Goal: Task Accomplishment & Management: Complete application form

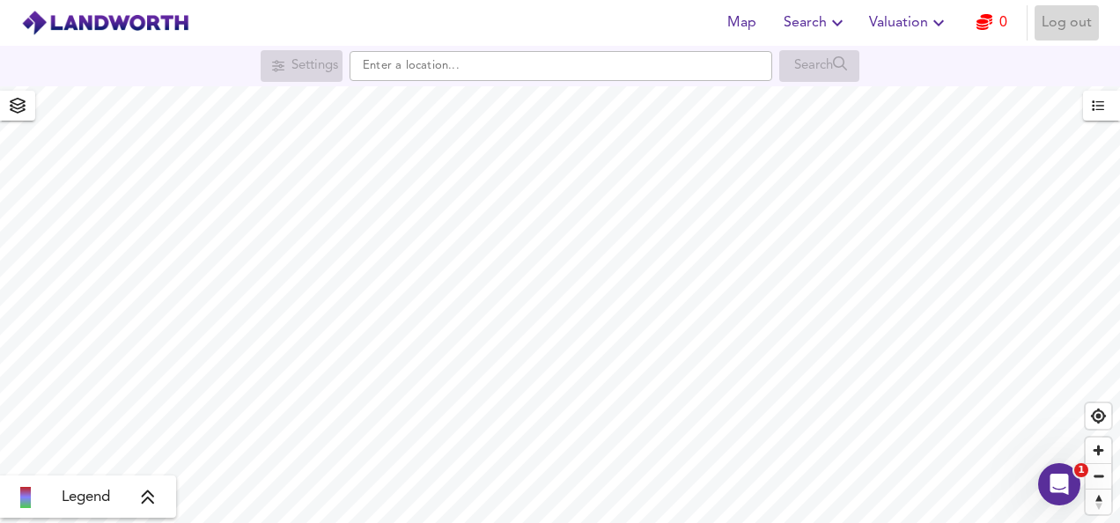
click at [1062, 26] on span "Log out" at bounding box center [1067, 23] width 50 height 25
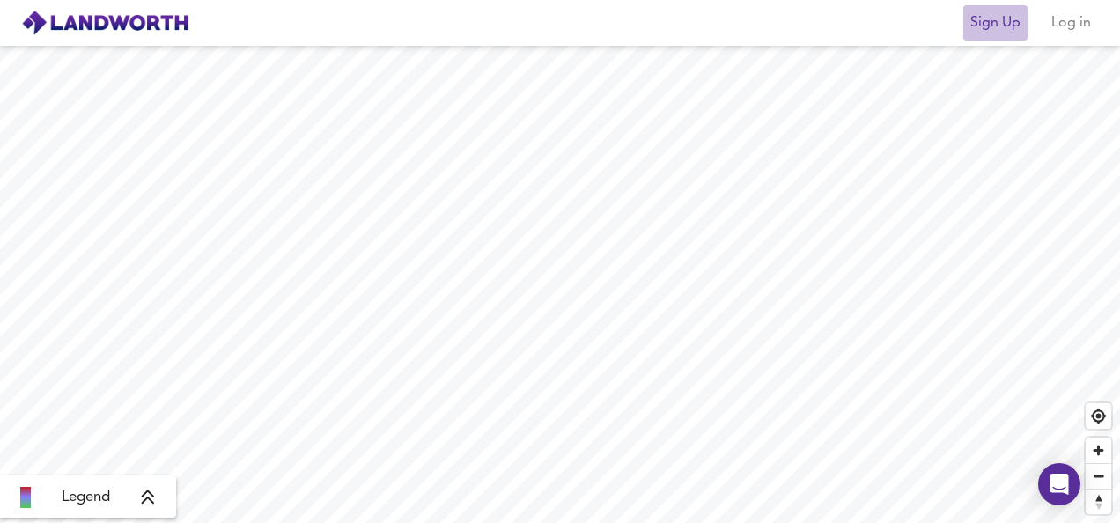
click at [984, 16] on span "Sign Up" at bounding box center [995, 23] width 50 height 25
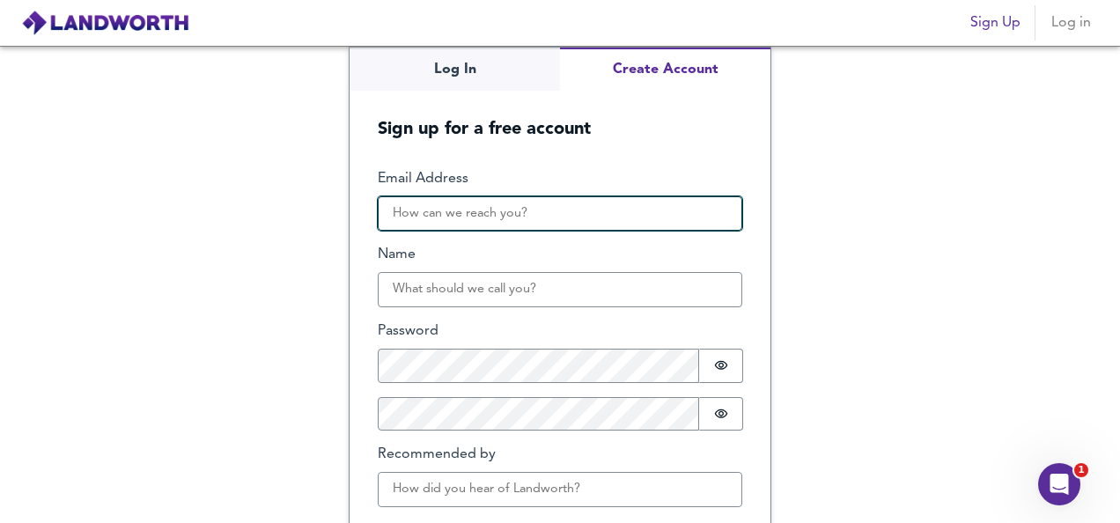
click at [484, 224] on input "Email Address" at bounding box center [560, 213] width 365 height 35
type input "thakaliboi_86@hotmail.com"
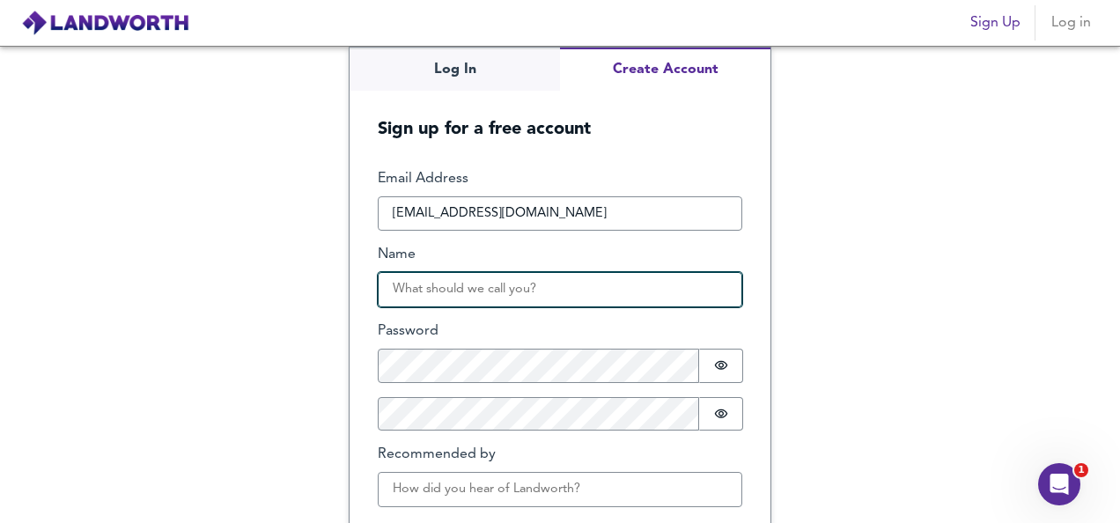
click at [488, 287] on input "Name" at bounding box center [560, 289] width 365 height 35
type input "Tejen"
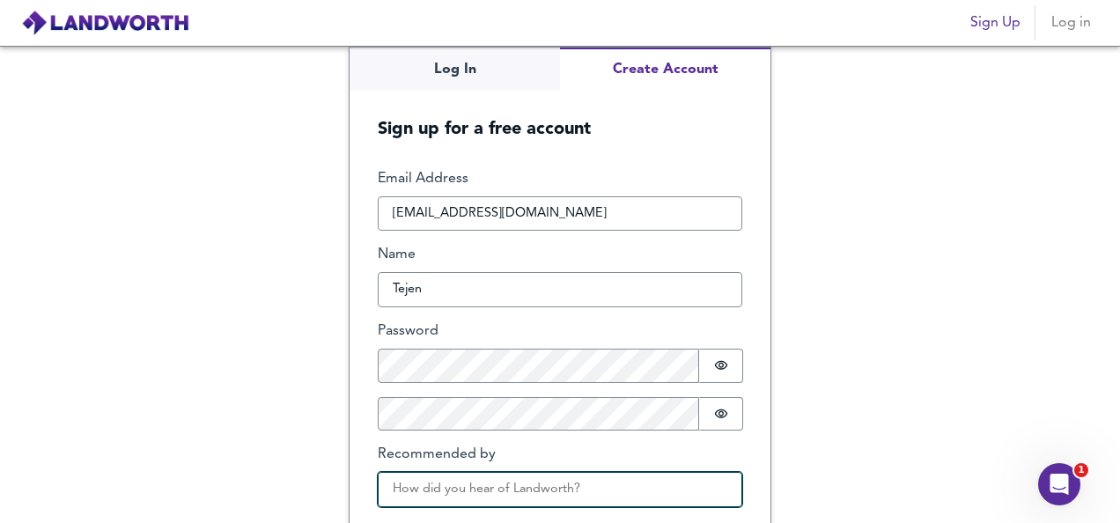
click at [397, 496] on input "Recommended by" at bounding box center [560, 489] width 365 height 35
type input "Friend"
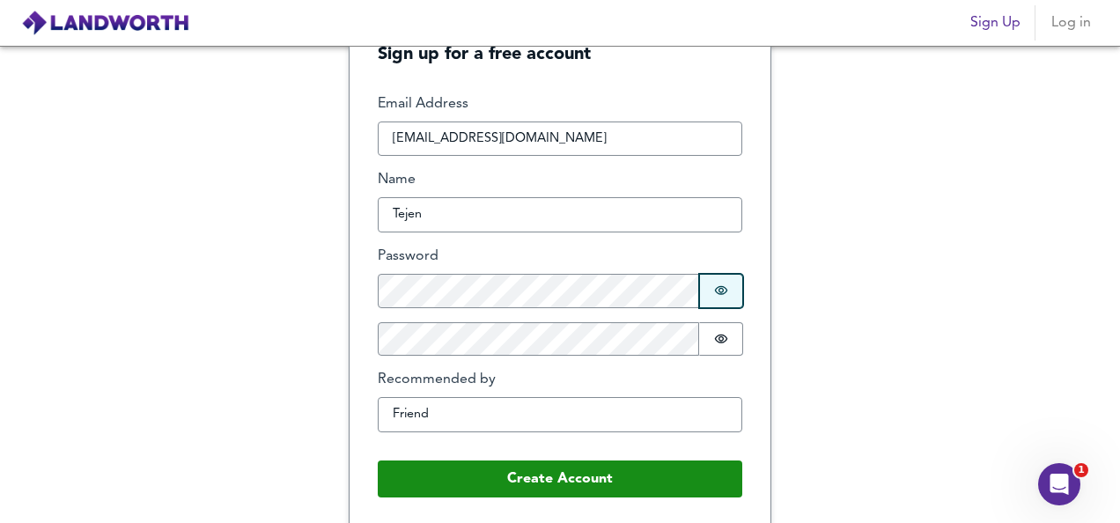
click at [717, 284] on icon "Show password" at bounding box center [721, 291] width 14 height 14
click at [714, 332] on icon "Show password" at bounding box center [721, 339] width 14 height 14
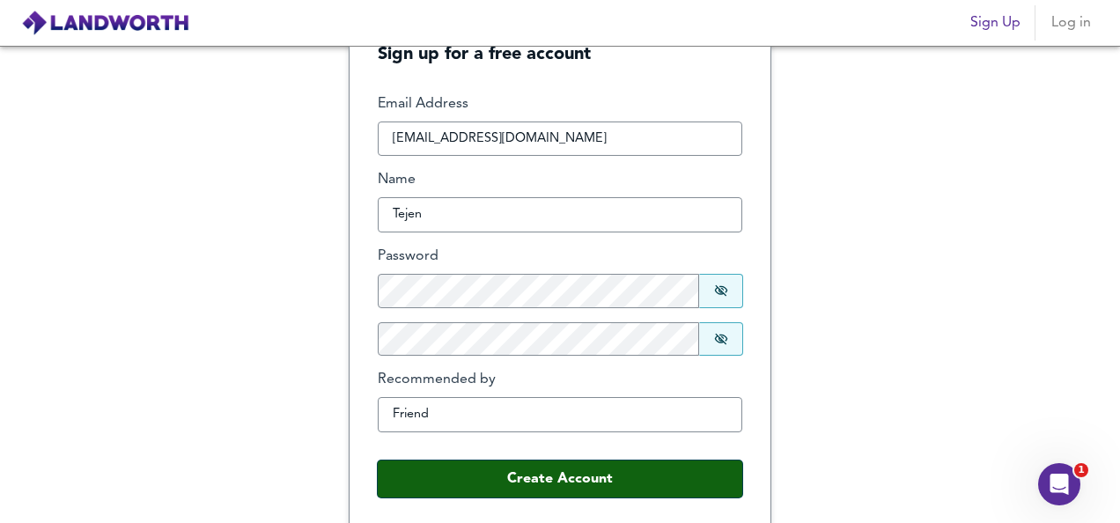
click at [682, 468] on button "Create Account" at bounding box center [560, 479] width 365 height 37
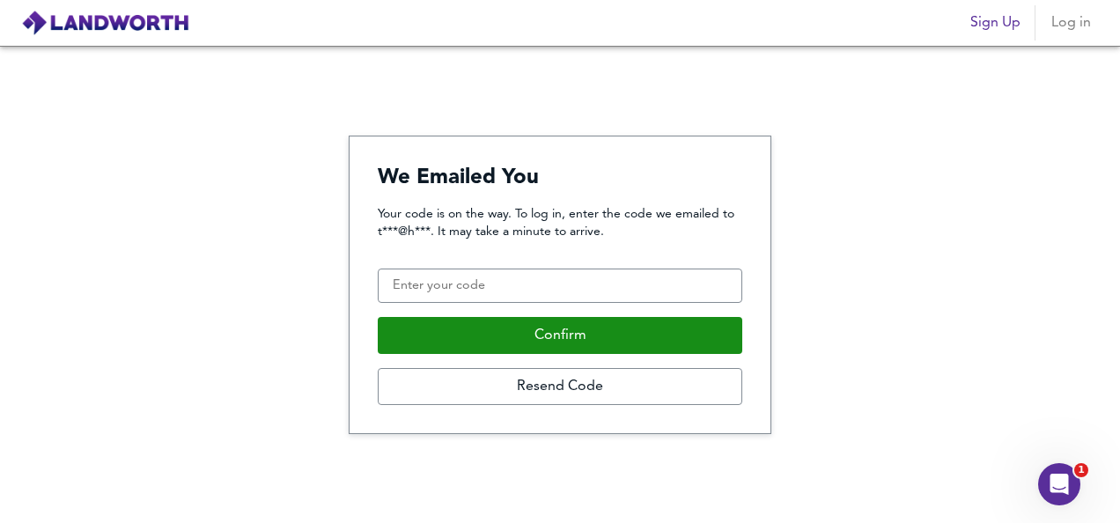
scroll to position [0, 0]
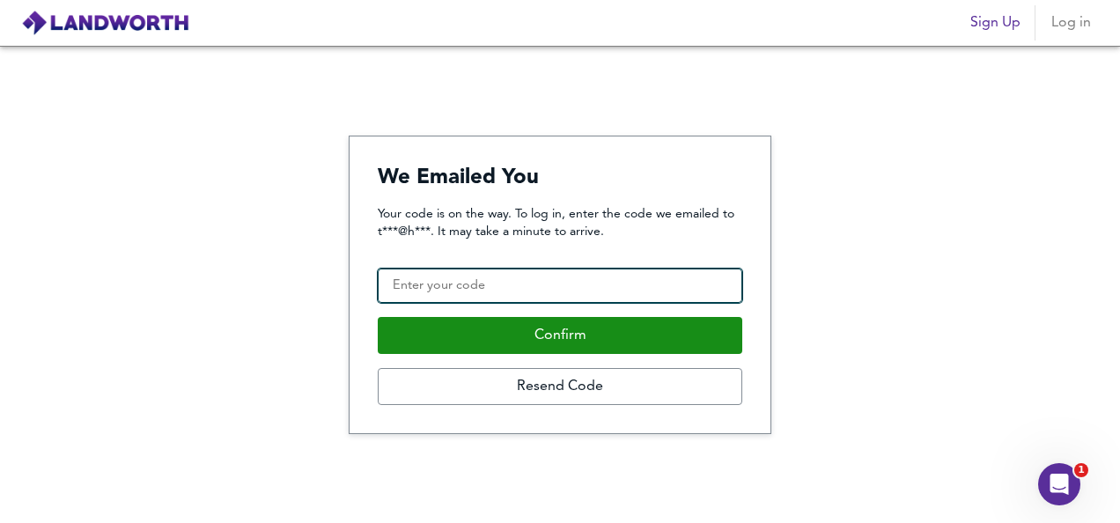
click at [486, 292] on input "Confirmation Code" at bounding box center [560, 286] width 365 height 35
type input "860992"
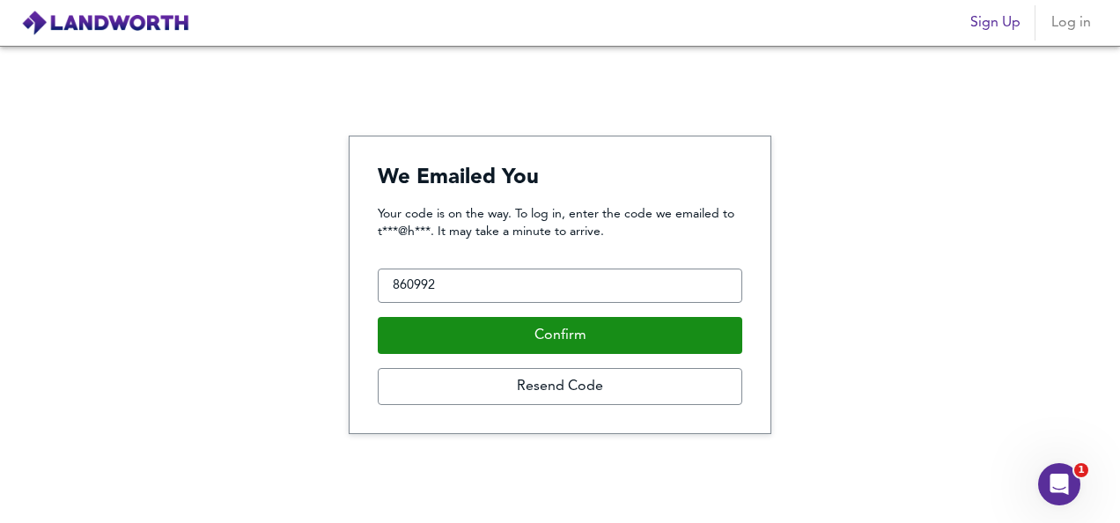
click at [518, 310] on div "Your code is on the way. To log in, enter the code we emailed to t***@h***. It …" at bounding box center [560, 305] width 365 height 201
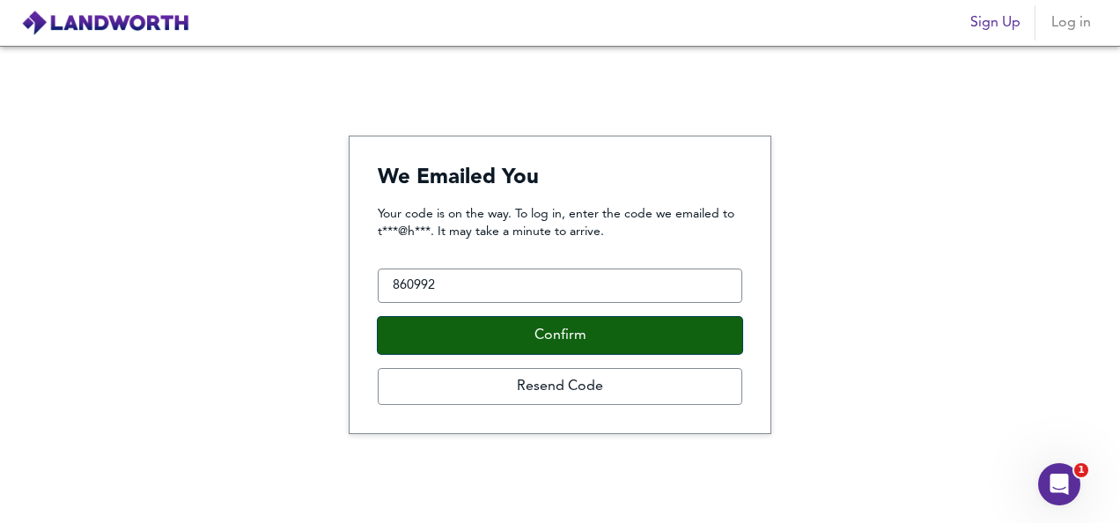
click at [523, 333] on button "Confirm" at bounding box center [560, 335] width 365 height 37
